Goal: Task Accomplishment & Management: Use online tool/utility

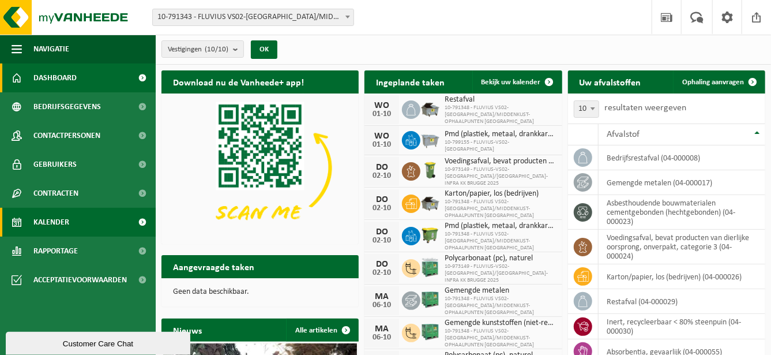
click at [74, 221] on link "Kalender" at bounding box center [78, 222] width 156 height 29
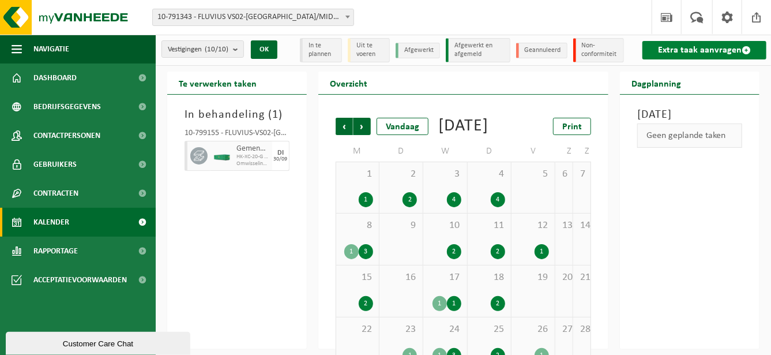
click at [690, 53] on link "Extra taak aanvragen" at bounding box center [704, 50] width 124 height 18
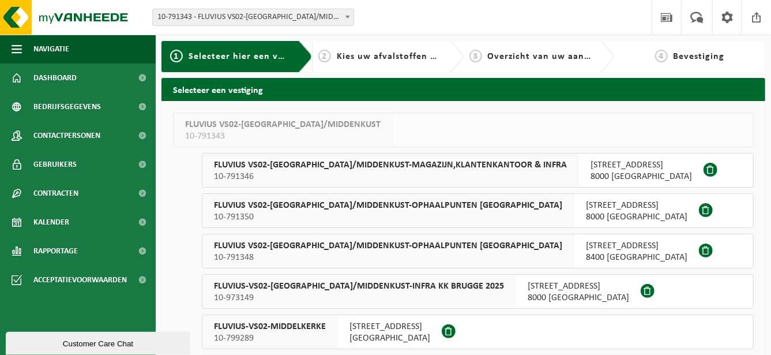
scroll to position [19, 0]
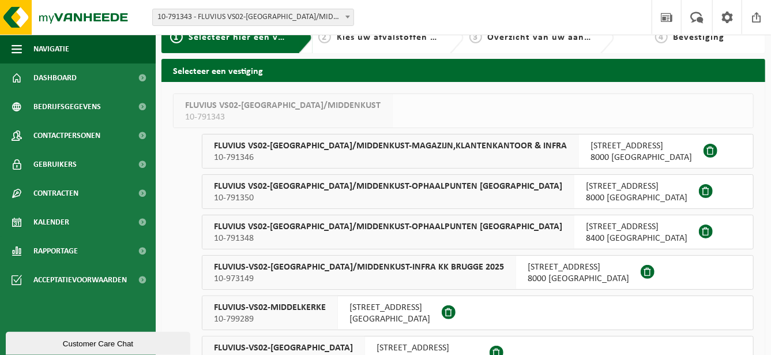
click at [413, 261] on span "FLUVIUS-VS02-BRUGGE/MIDDENKUST-INFRA KK BRUGGE 2025" at bounding box center [359, 267] width 290 height 12
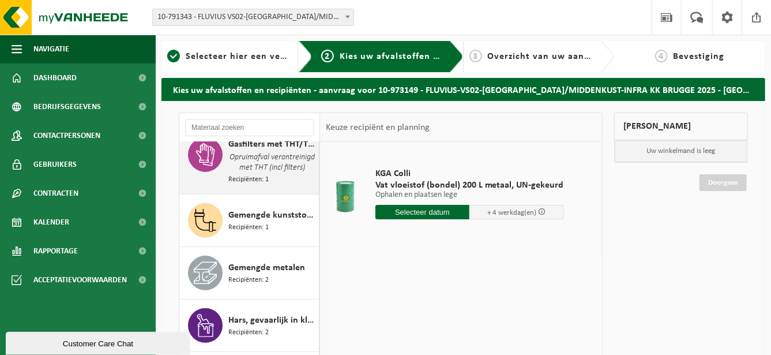
scroll to position [231, 0]
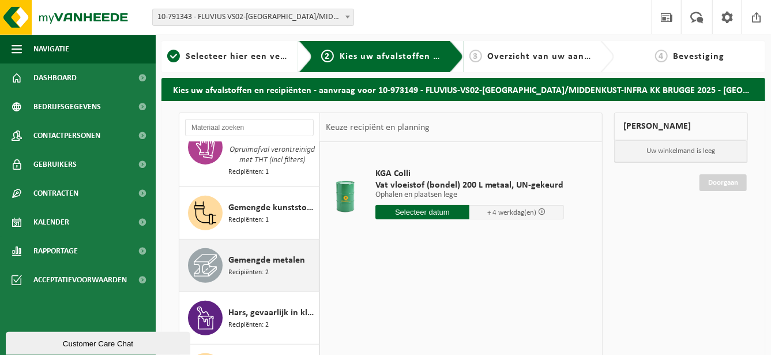
click at [284, 267] on span "Gemengde metalen" at bounding box center [266, 260] width 77 height 14
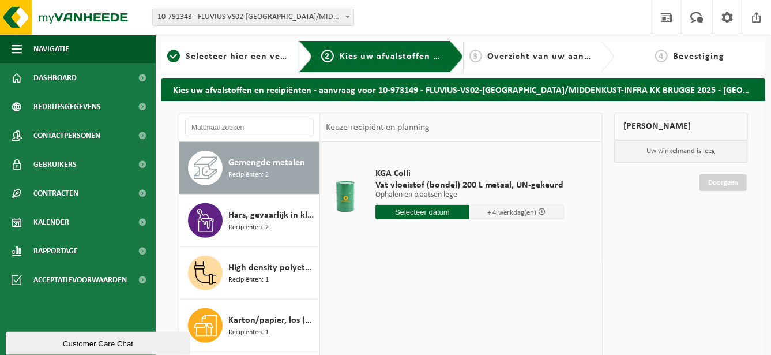
scroll to position [335, 0]
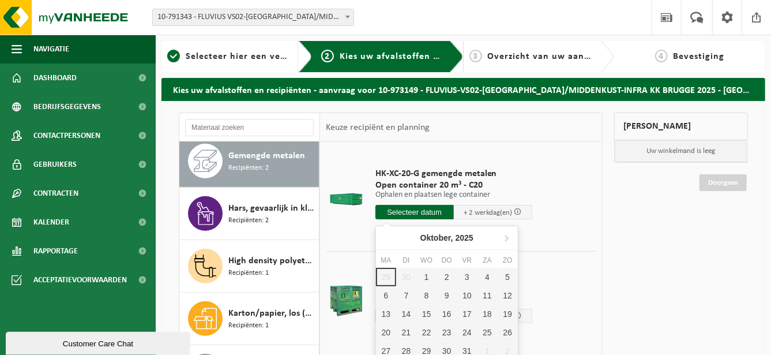
click at [394, 212] on input "text" at bounding box center [414, 212] width 78 height 14
click at [426, 273] on div "1" at bounding box center [426, 277] width 20 height 18
type input "Van [DATE]"
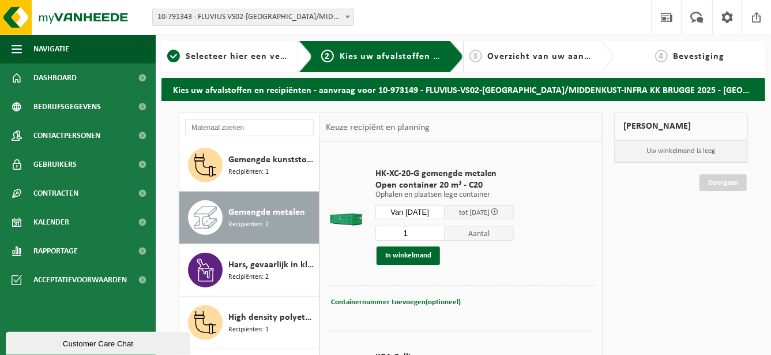
scroll to position [250, 0]
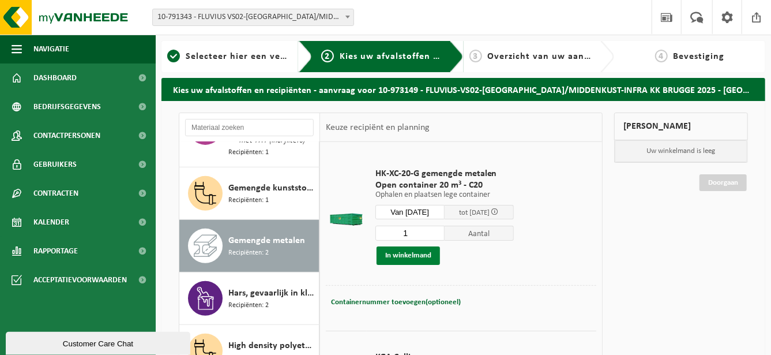
click at [389, 256] on button "In winkelmand" at bounding box center [408, 255] width 63 height 18
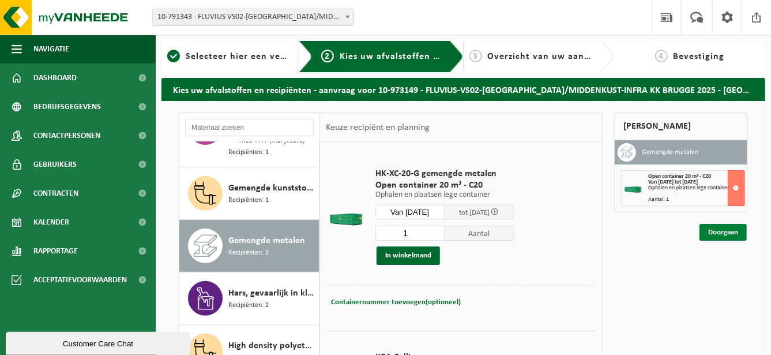
click at [713, 228] on link "Doorgaan" at bounding box center [722, 232] width 47 height 17
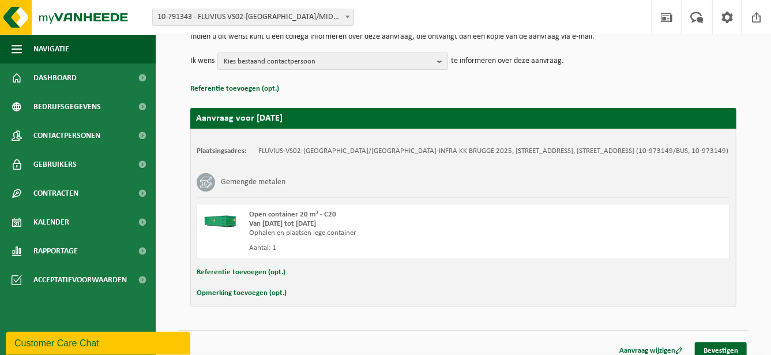
scroll to position [138, 0]
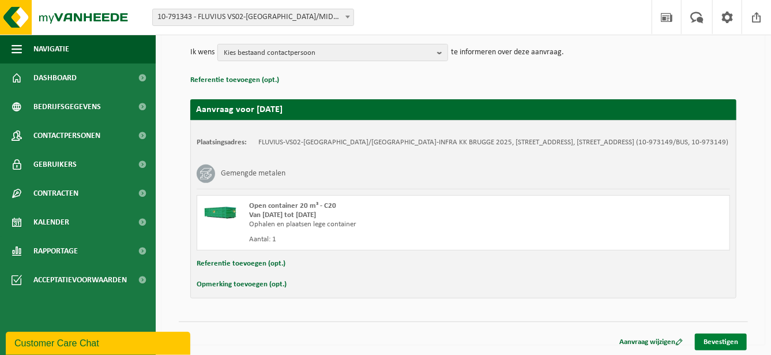
click at [727, 336] on link "Bevestigen" at bounding box center [721, 341] width 52 height 17
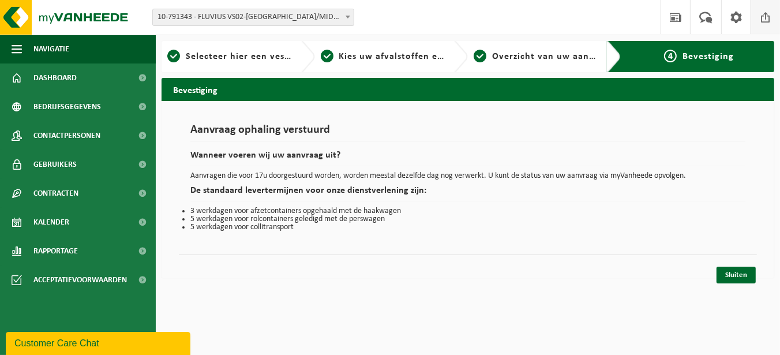
click at [760, 15] on span at bounding box center [765, 17] width 17 height 34
